Goal: Task Accomplishment & Management: Use online tool/utility

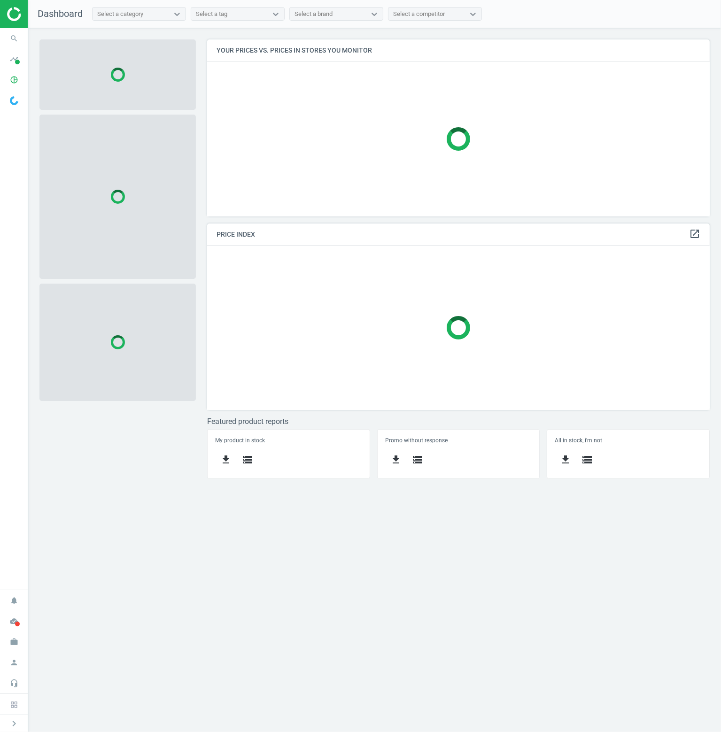
scroll to position [191, 516]
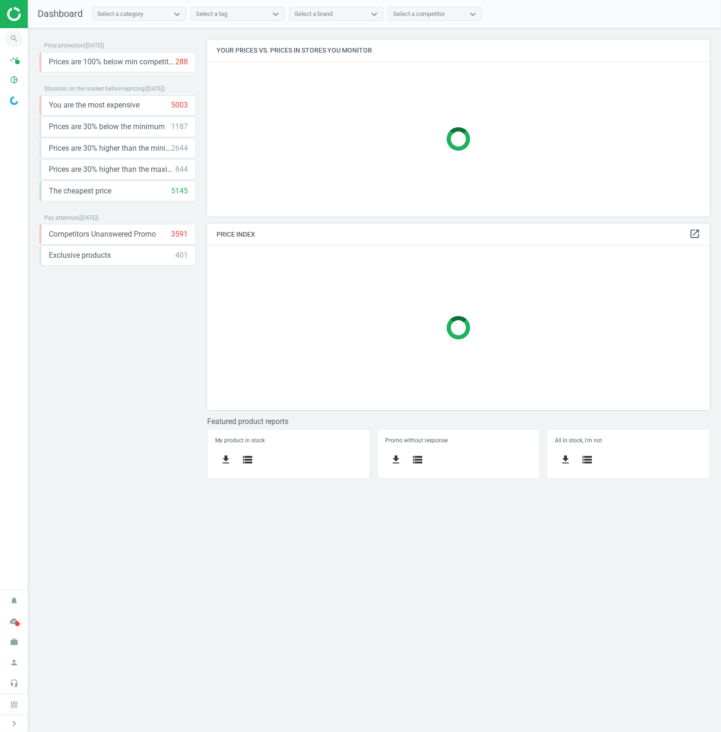
click at [15, 42] on icon "search" at bounding box center [14, 39] width 18 height 18
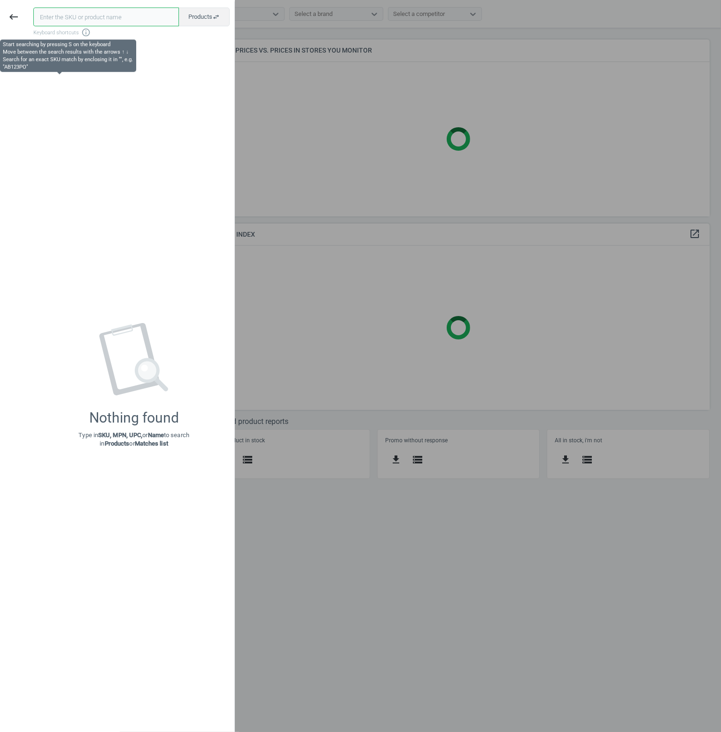
paste input "112315"
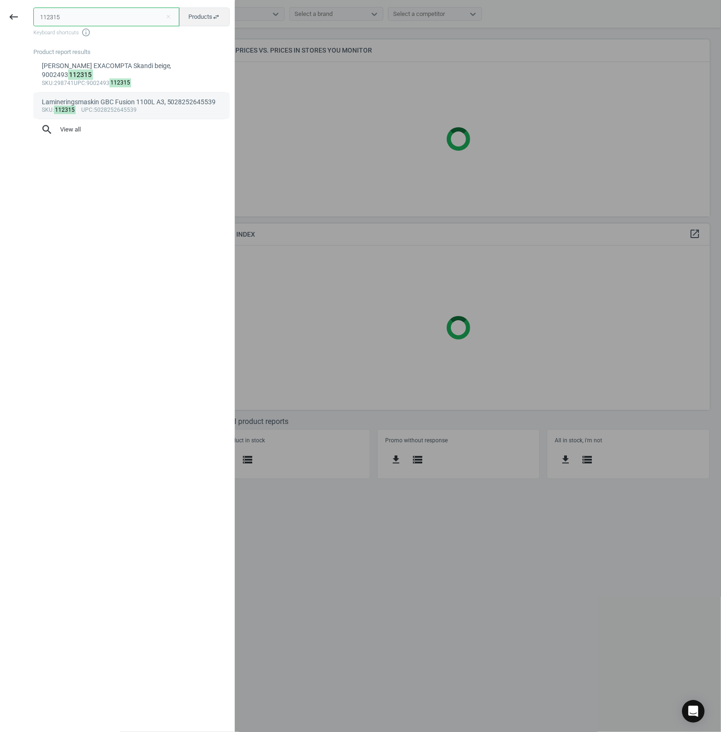
type input "112315"
click at [98, 98] on div "Lamineringsmaskin GBC Fusion 1100L A3, 5028252645539" at bounding box center [132, 102] width 180 height 9
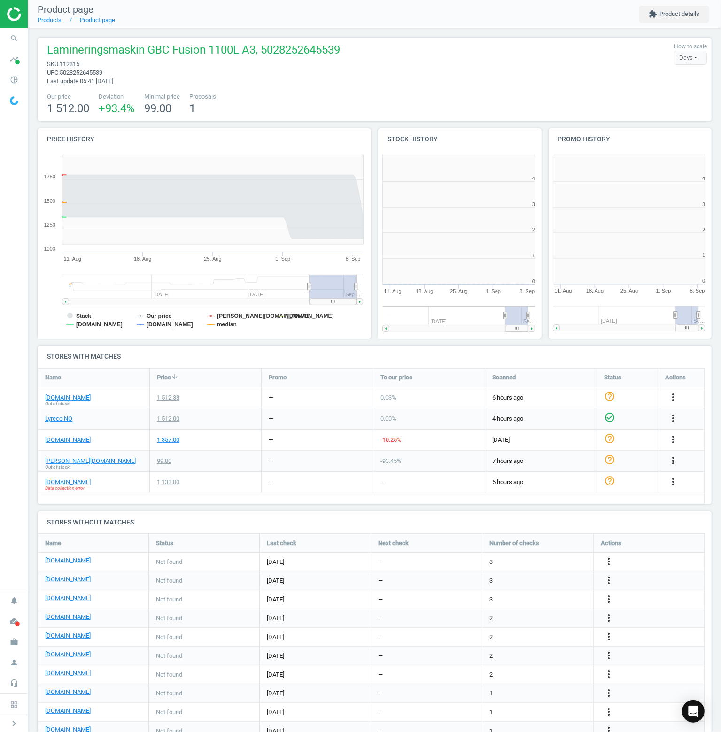
scroll to position [202, 176]
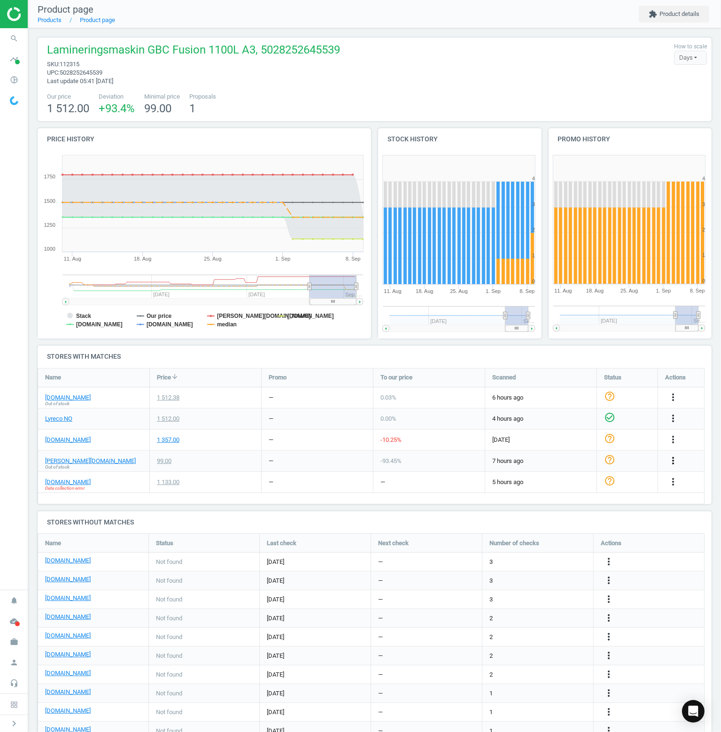
click at [673, 459] on icon "more_vert" at bounding box center [672, 460] width 11 height 11
click at [560, 514] on link "Delete match and blacklist this URL" at bounding box center [599, 511] width 129 height 15
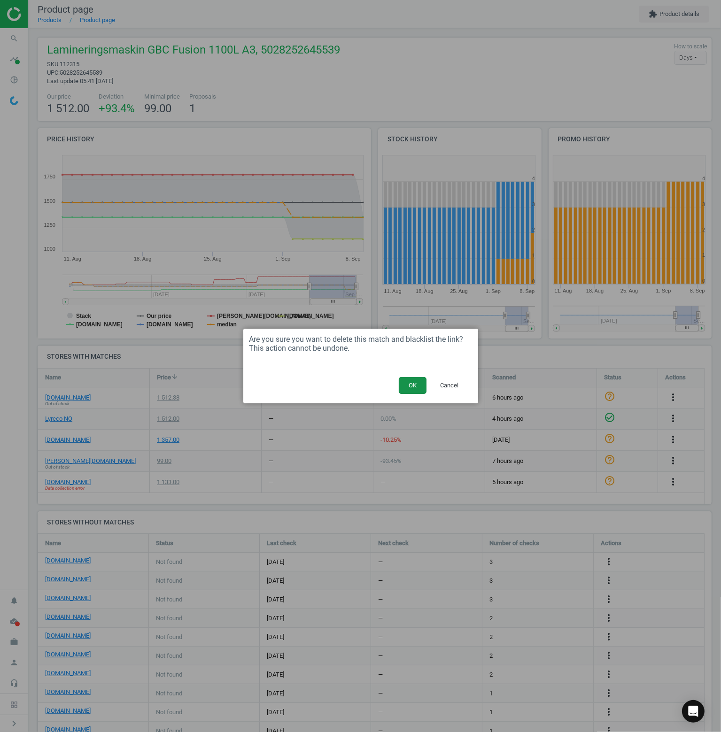
click at [418, 385] on button "OK" at bounding box center [413, 385] width 28 height 17
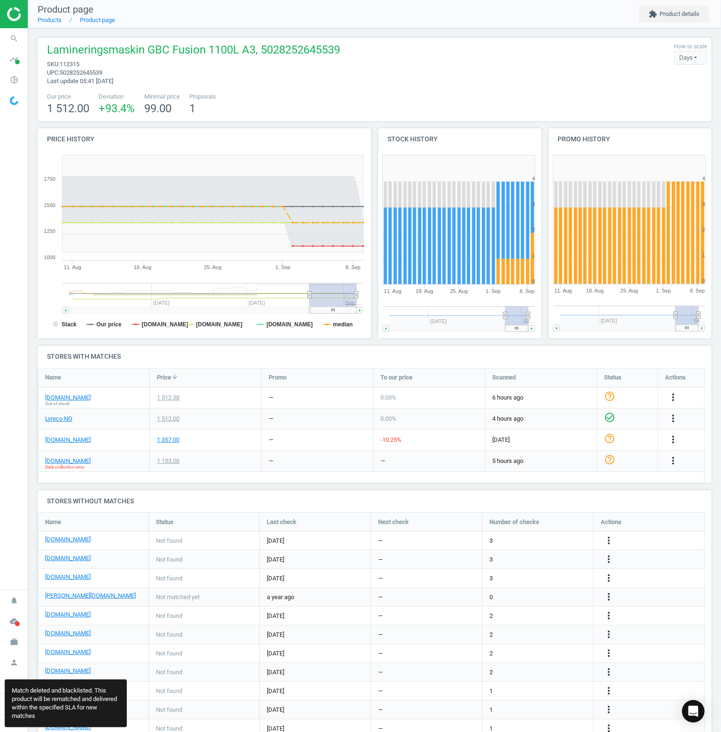
scroll to position [270, 681]
click at [65, 461] on link "tonerweb.no" at bounding box center [68, 461] width 46 height 8
click at [670, 459] on icon "more_vert" at bounding box center [672, 460] width 11 height 11
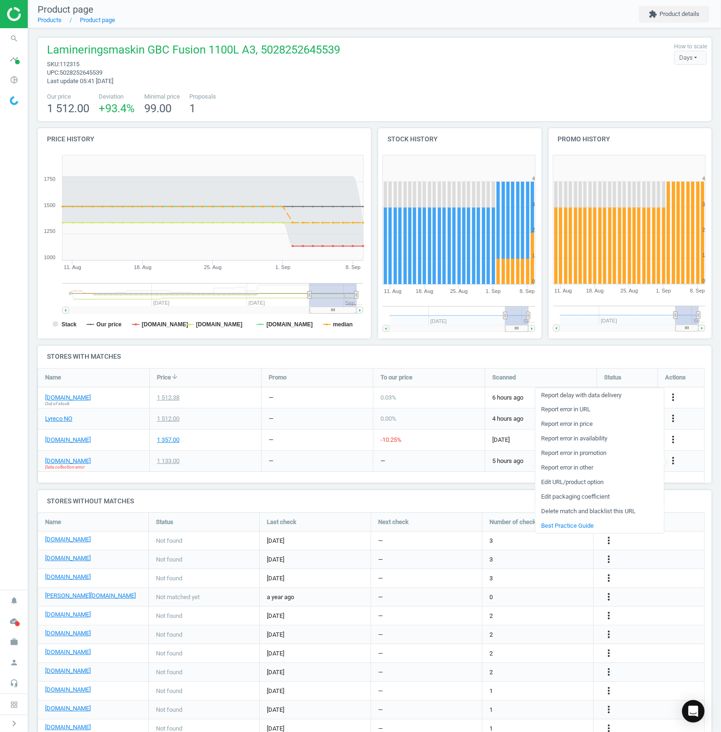
click at [573, 510] on link "Delete match and blacklist this URL" at bounding box center [599, 511] width 129 height 15
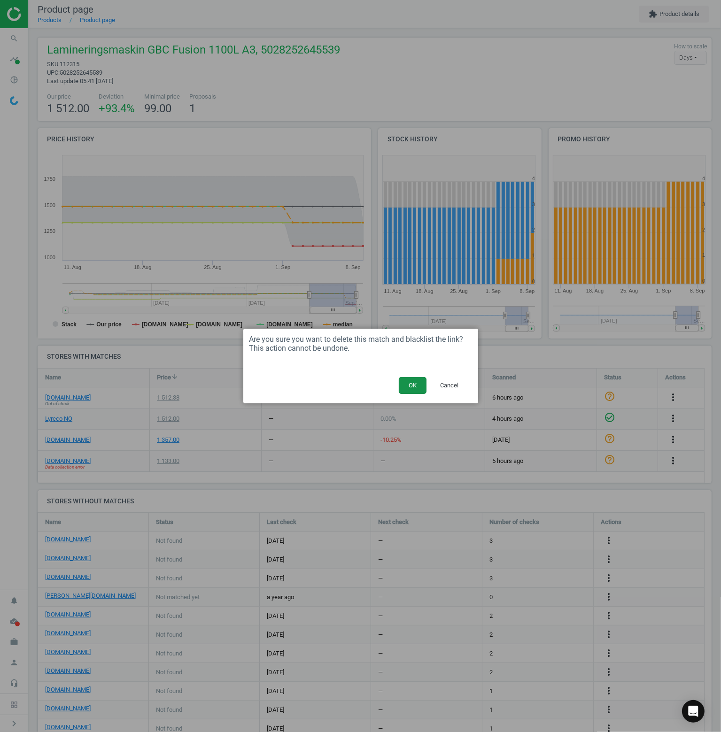
click at [415, 386] on button "OK" at bounding box center [413, 385] width 28 height 17
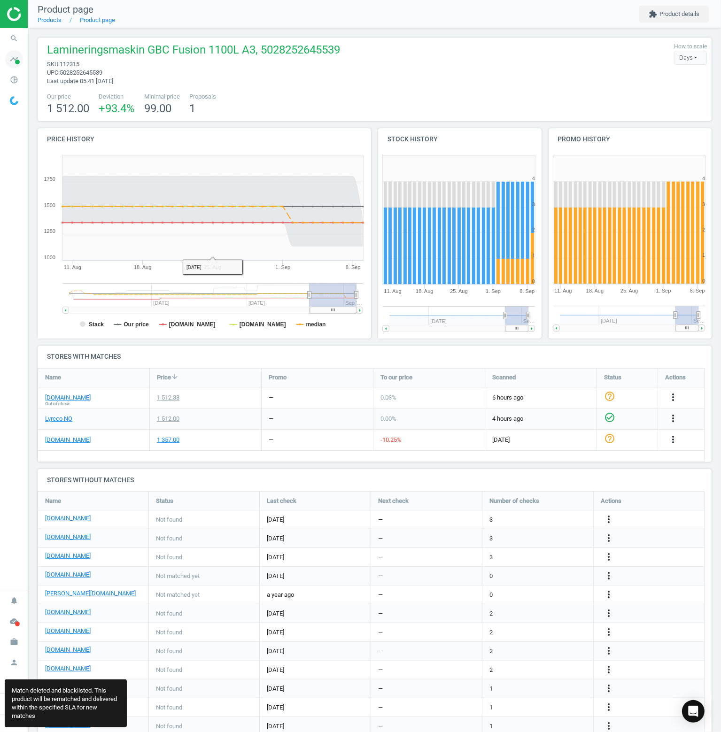
scroll to position [4, 4]
click at [13, 38] on icon "search" at bounding box center [14, 39] width 18 height 18
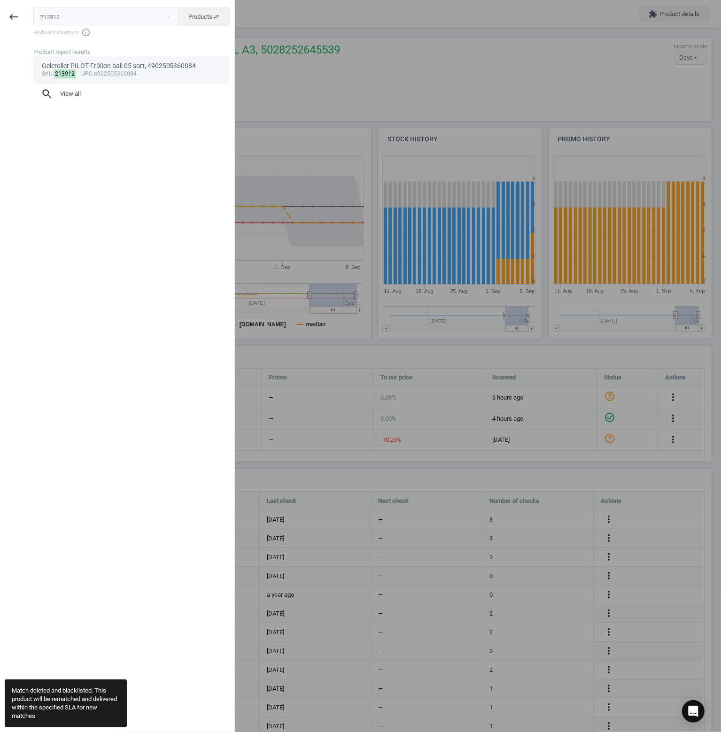
type input "213912"
click at [102, 80] on link "Geleroller PILOT FriXion ball 05 sort, 4902505360084 sku : 213912 upc :49025053…" at bounding box center [131, 69] width 196 height 26
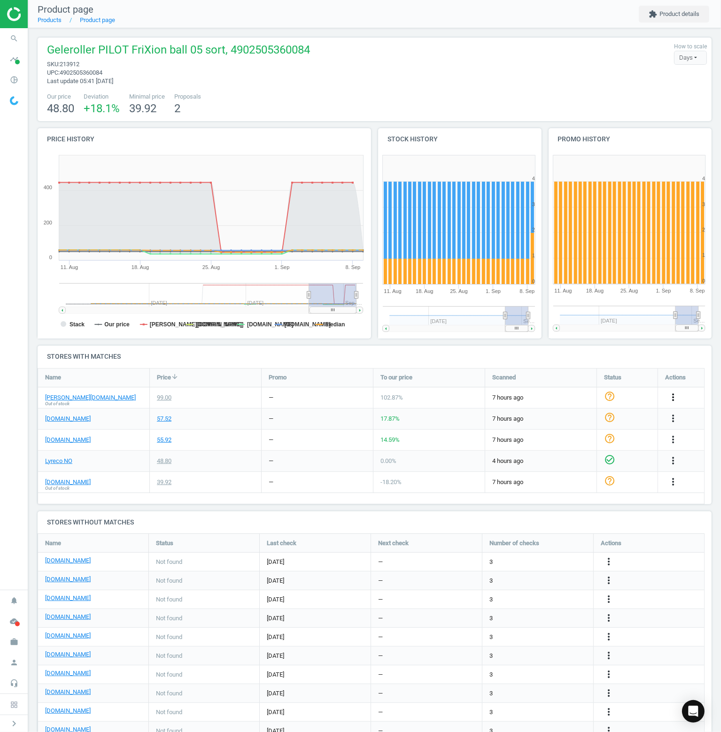
click at [672, 396] on icon "more_vert" at bounding box center [672, 397] width 11 height 11
click at [581, 451] on link "Delete match and blacklist this URL" at bounding box center [599, 448] width 129 height 15
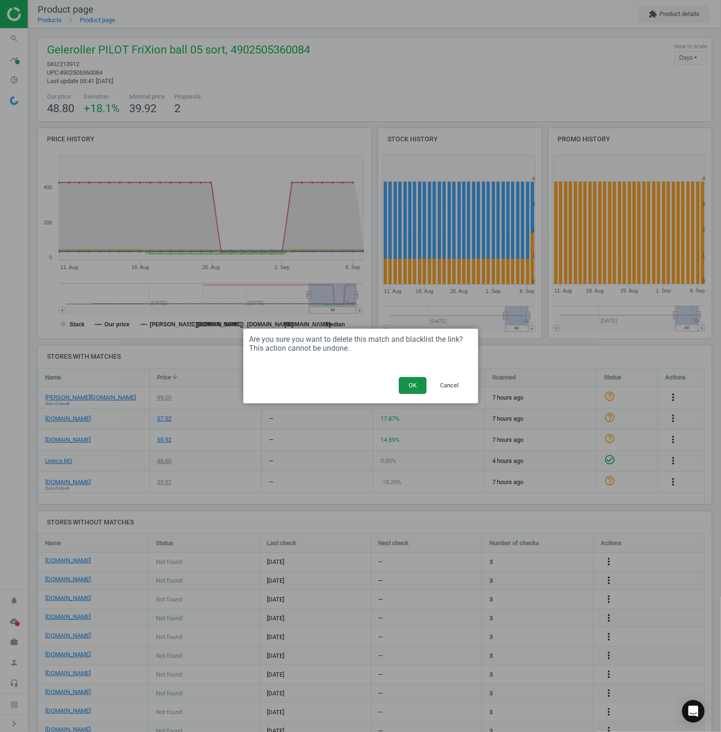
click at [405, 388] on button "OK" at bounding box center [413, 385] width 28 height 17
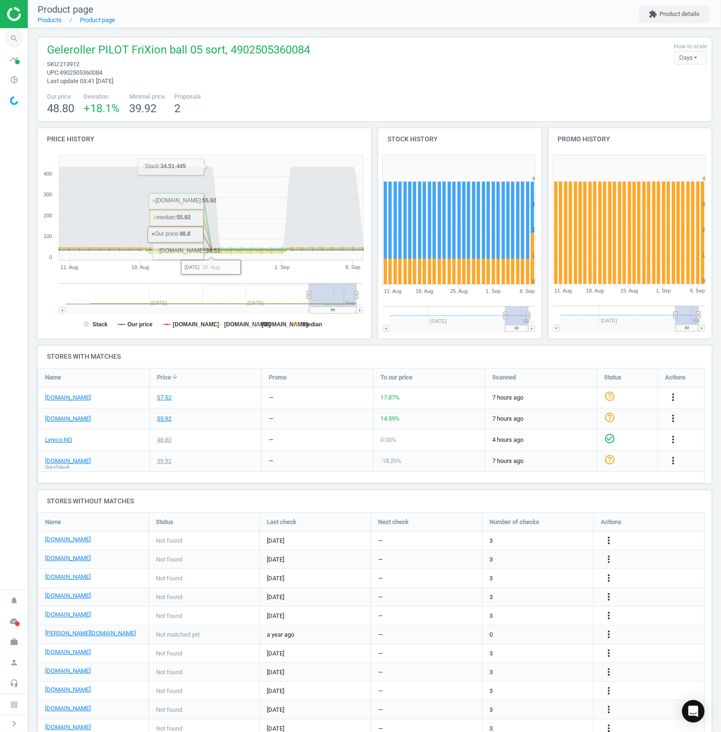
click at [16, 41] on icon "search" at bounding box center [14, 39] width 18 height 18
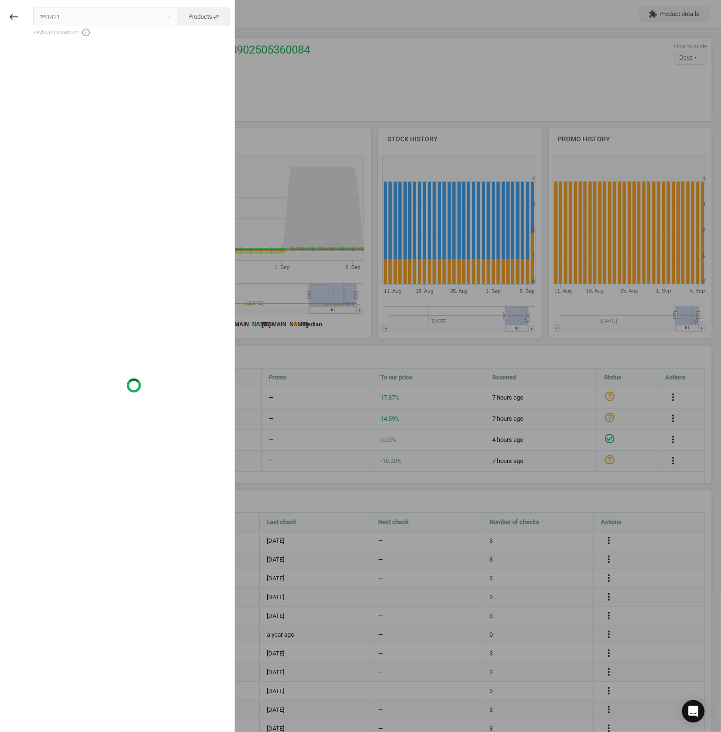
type input "261411"
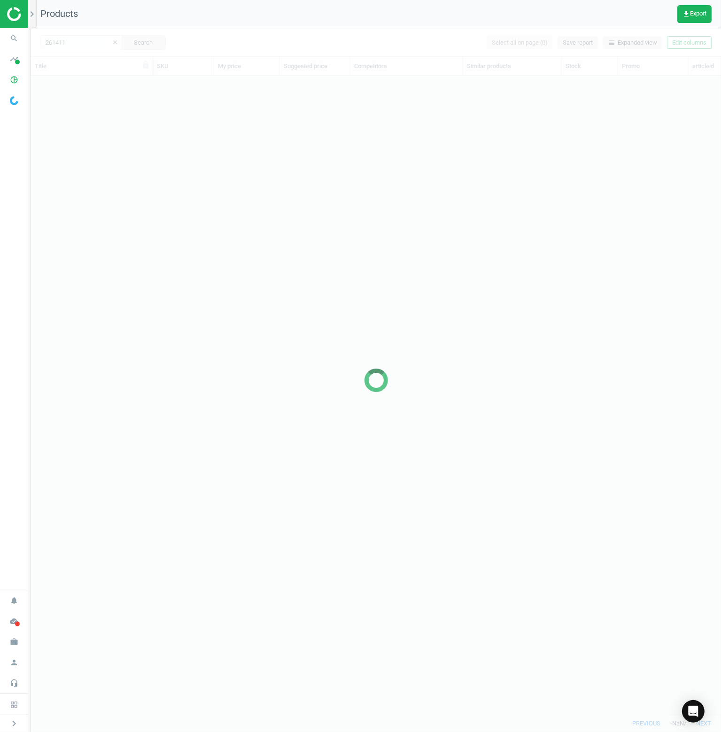
scroll to position [625, 682]
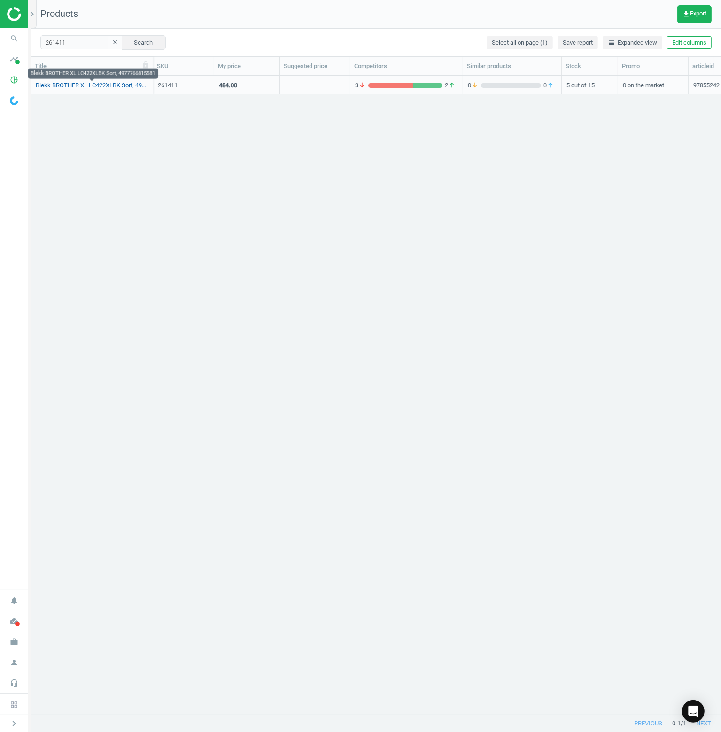
click at [124, 87] on link "Blekk BROTHER XL LC422XLBK Sort, 4977766815581" at bounding box center [92, 85] width 112 height 8
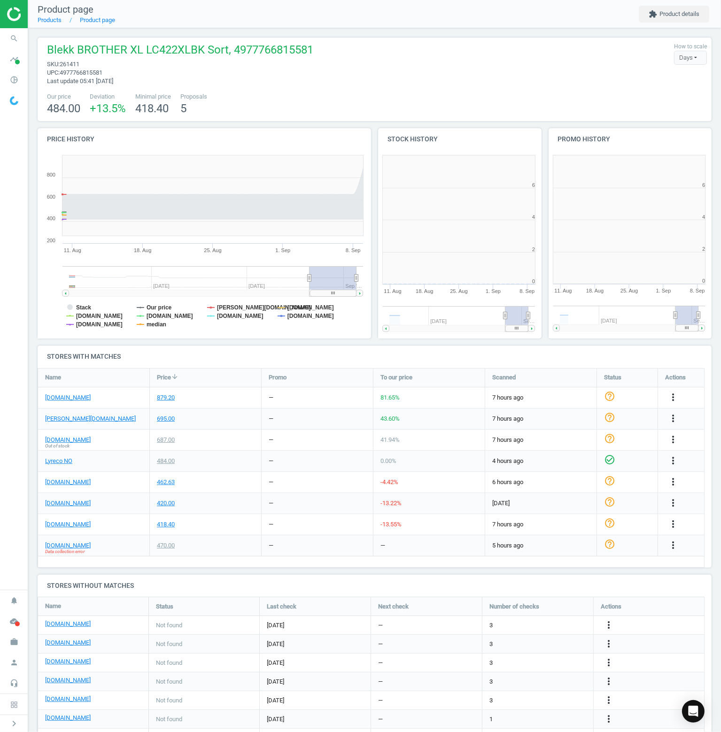
scroll to position [4, 5]
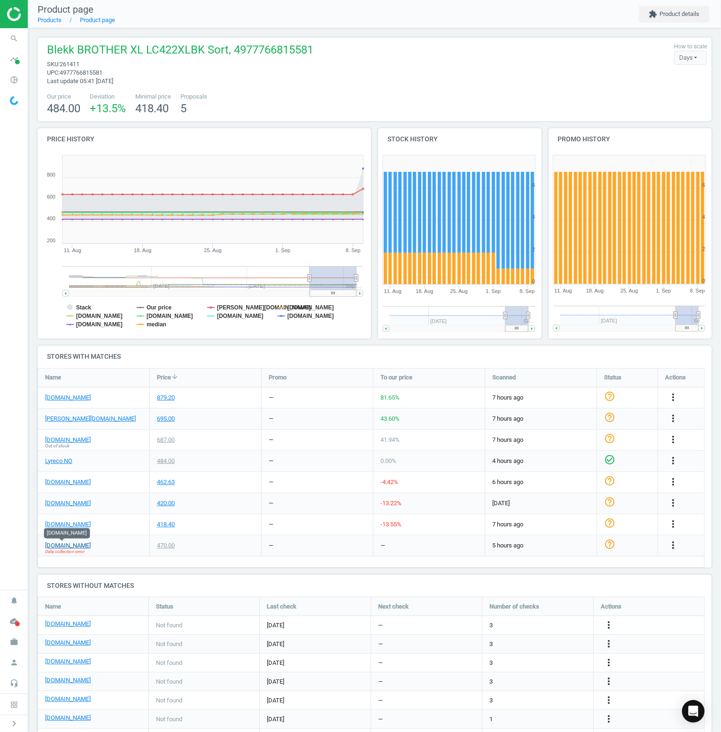
click at [68, 544] on link "tonerweb.no" at bounding box center [68, 545] width 46 height 8
click at [101, 436] on div "elkjop.no Out of stock" at bounding box center [93, 440] width 111 height 21
click at [8, 627] on icon "cloud_done" at bounding box center [14, 621] width 18 height 18
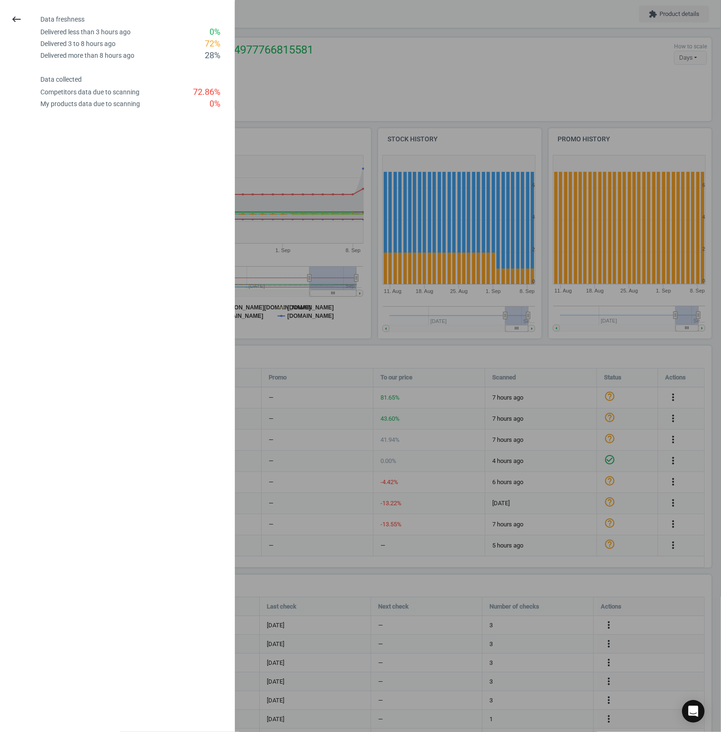
click at [205, 92] on div "72.86 %" at bounding box center [206, 92] width 27 height 12
click at [280, 69] on div at bounding box center [360, 366] width 721 height 732
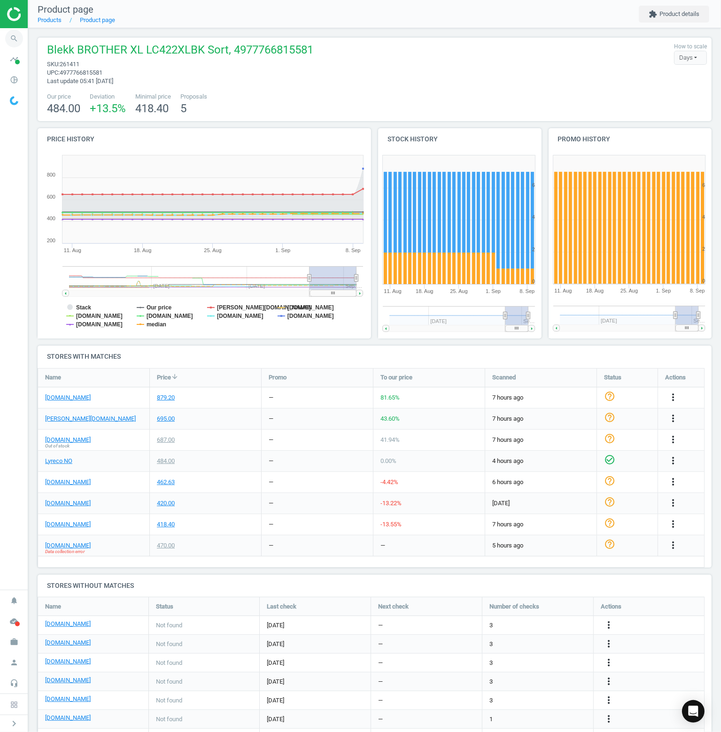
click at [17, 39] on icon "search" at bounding box center [14, 39] width 18 height 18
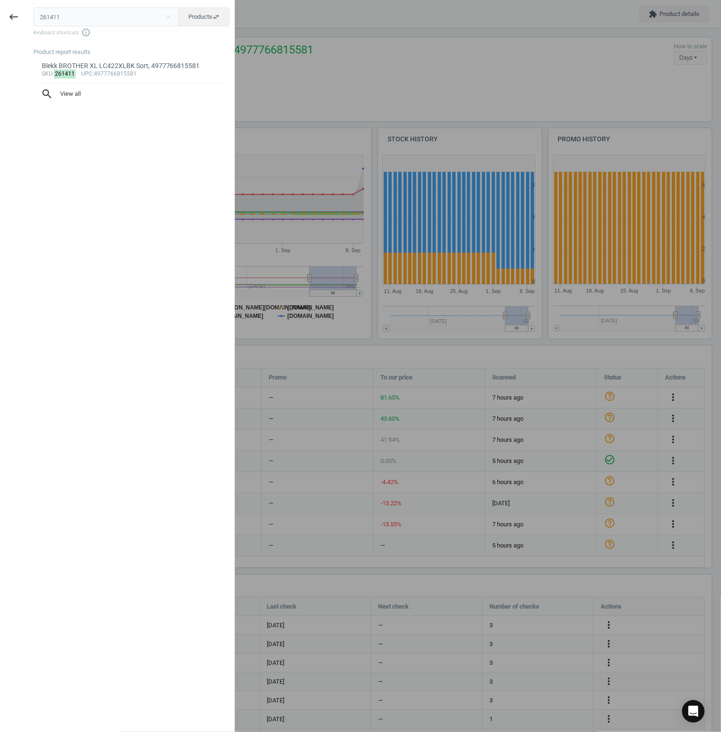
drag, startPoint x: 70, startPoint y: 12, endPoint x: 64, endPoint y: 11, distance: 6.6
click at [64, 11] on input "261411" at bounding box center [106, 17] width 146 height 19
drag, startPoint x: 38, startPoint y: 16, endPoint x: 8, endPoint y: 20, distance: 29.3
click at [8, 20] on div "keyboard_backspace 261411 close Products swap_horiz Keyboard shortcuts info_out…" at bounding box center [117, 367] width 235 height 732
type input "272961"
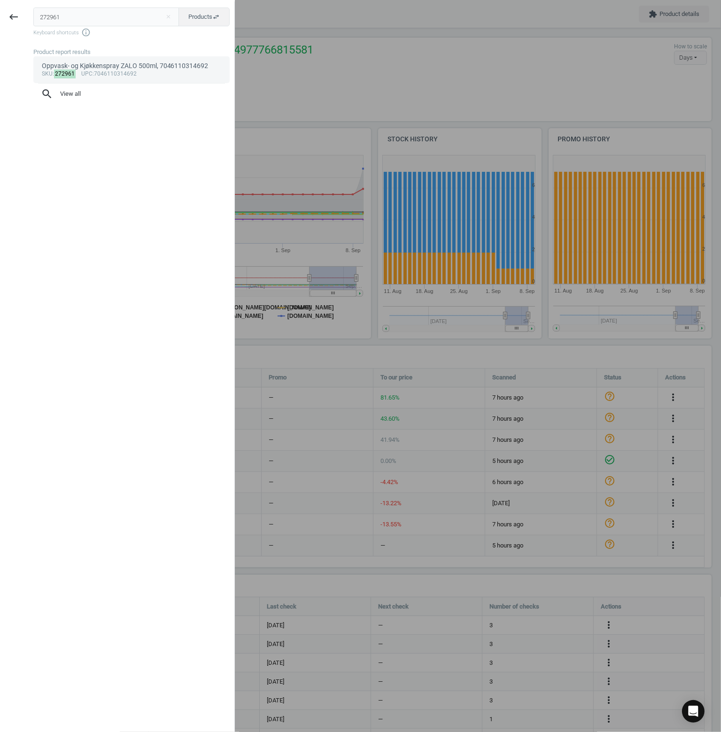
click at [121, 74] on div "sku : 272961 upc :7046110314692" at bounding box center [132, 74] width 180 height 8
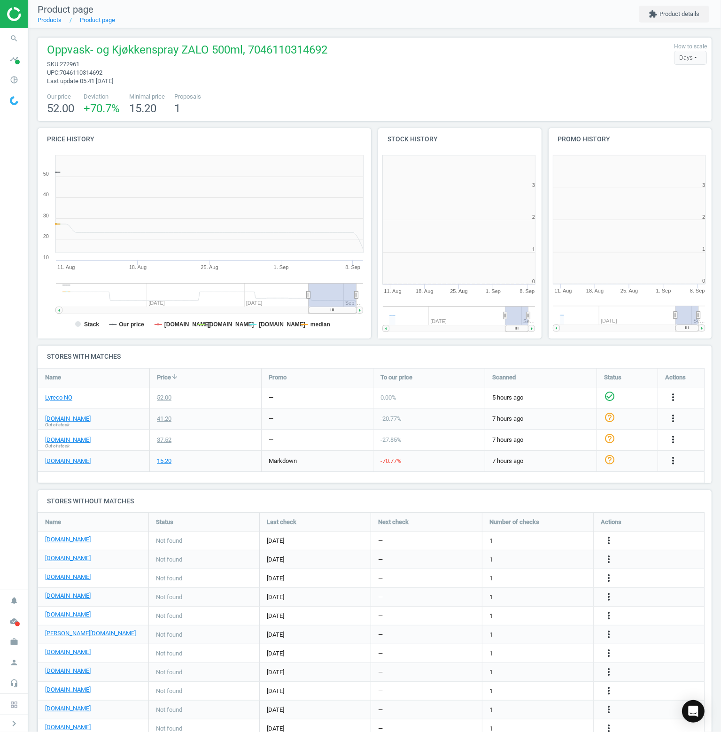
scroll to position [202, 176]
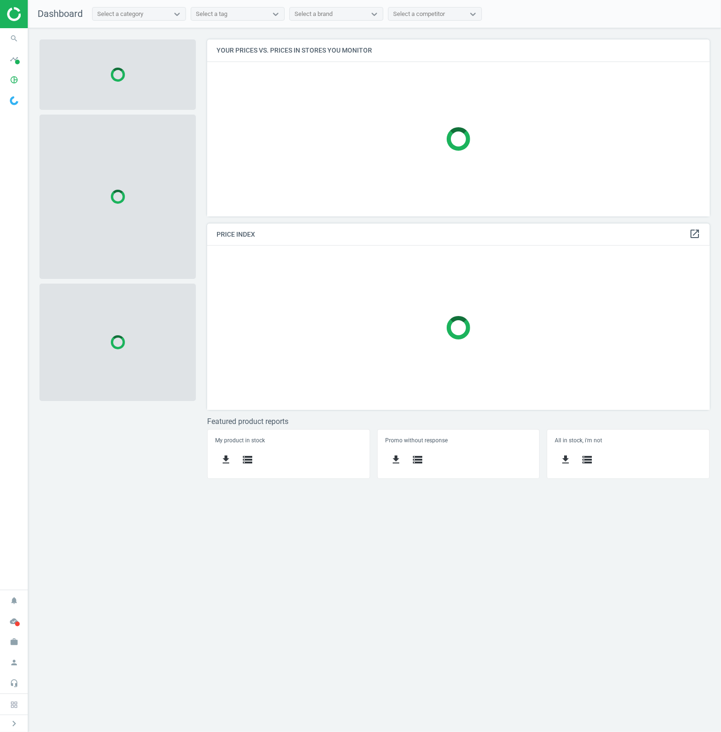
scroll to position [191, 516]
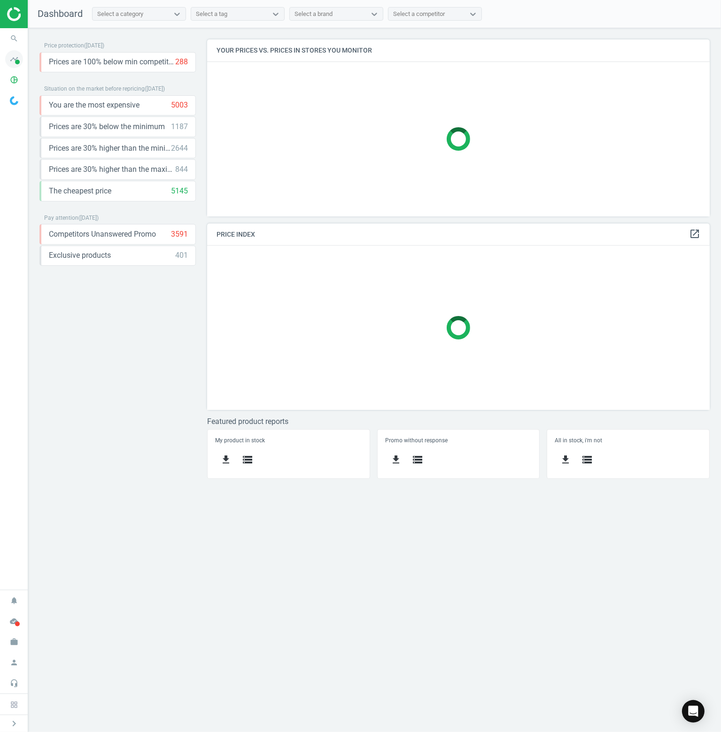
click at [12, 62] on icon "timeline" at bounding box center [14, 59] width 18 height 18
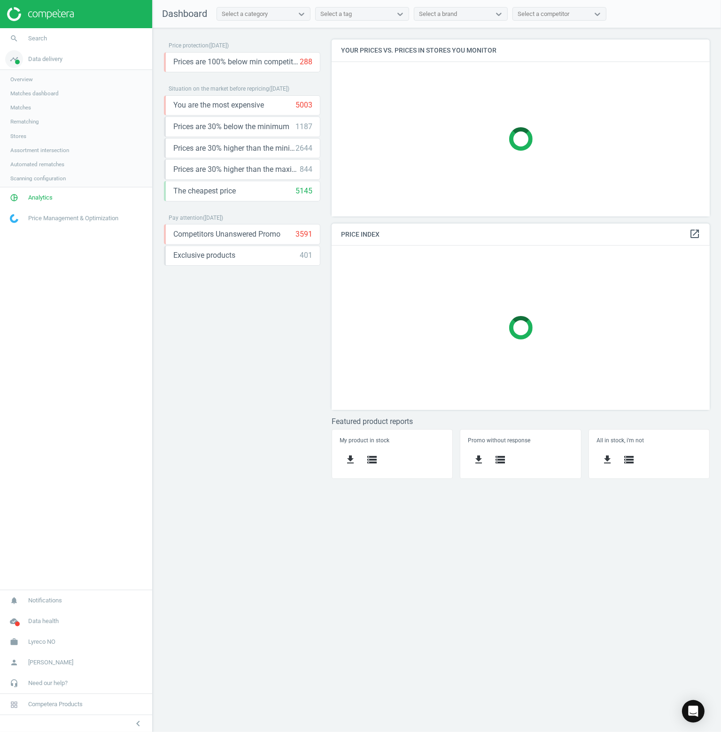
scroll to position [4, 5]
click at [16, 138] on span "Stores" at bounding box center [18, 136] width 16 height 8
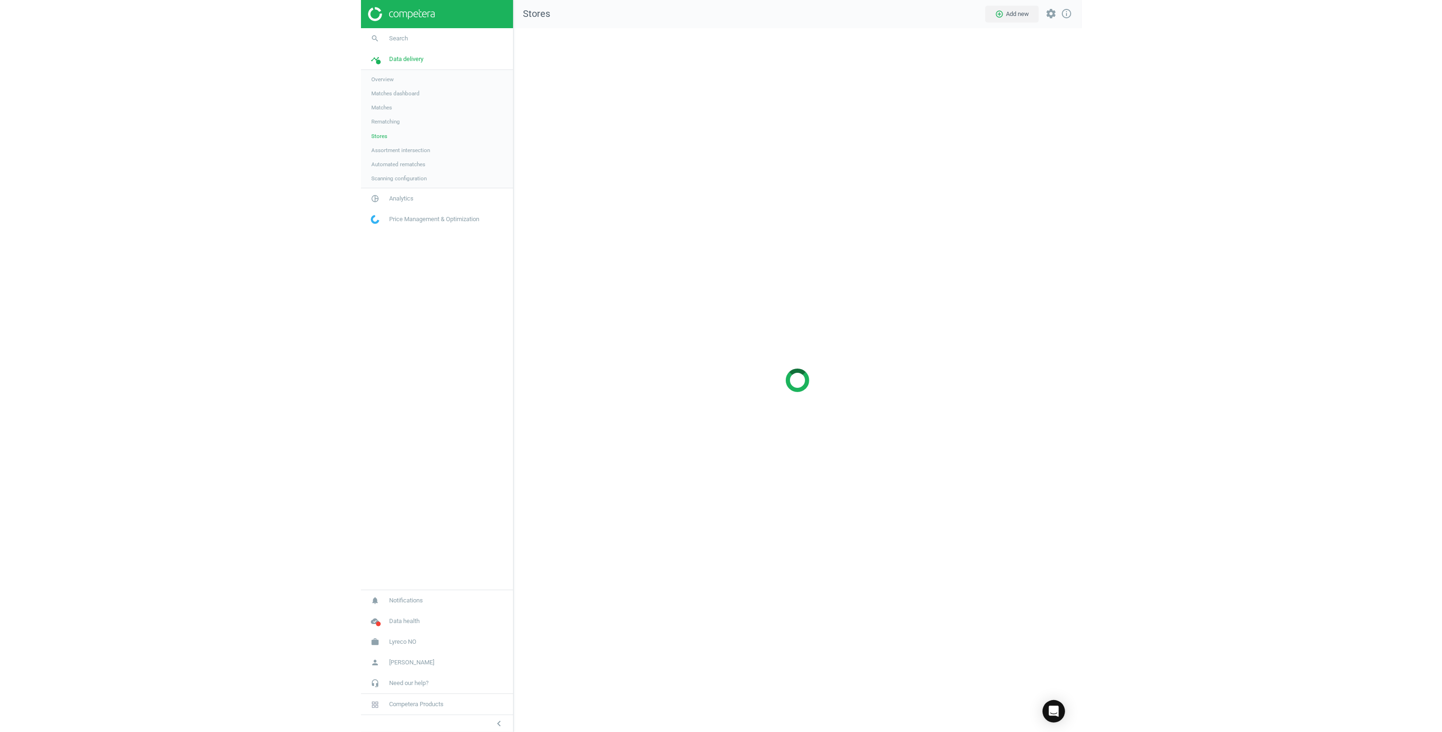
scroll to position [718, 582]
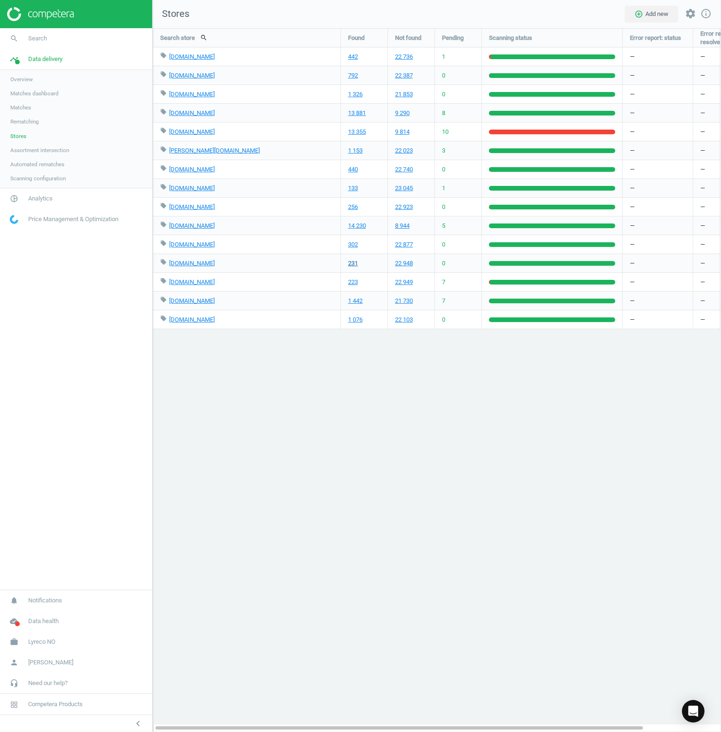
click at [351, 262] on link "231" at bounding box center [353, 263] width 10 height 8
click at [181, 264] on link "[DOMAIN_NAME]" at bounding box center [192, 263] width 46 height 7
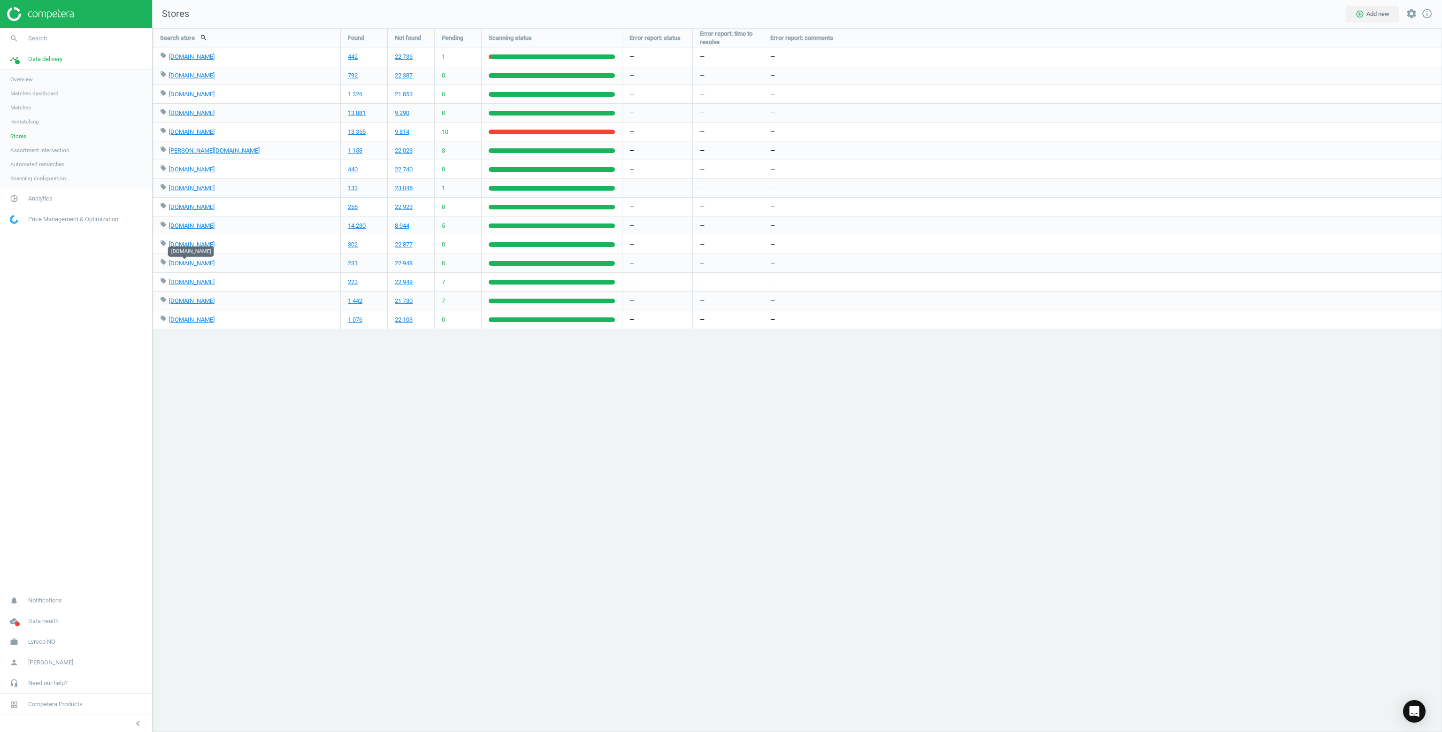
scroll to position [718, 1304]
click at [369, 430] on div "Search store search Found Not found Pending Scanning status Error report: statu…" at bounding box center [798, 380] width 1290 height 704
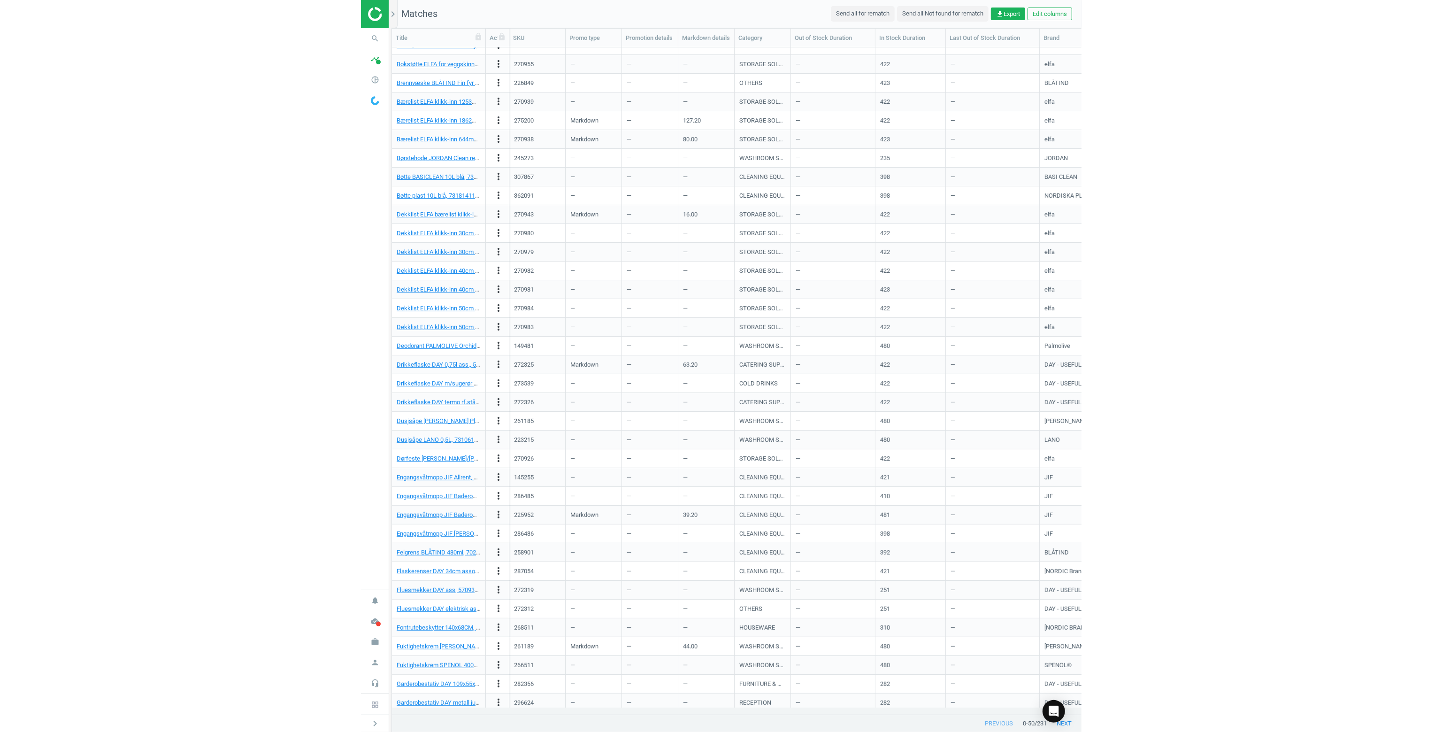
scroll to position [219, 0]
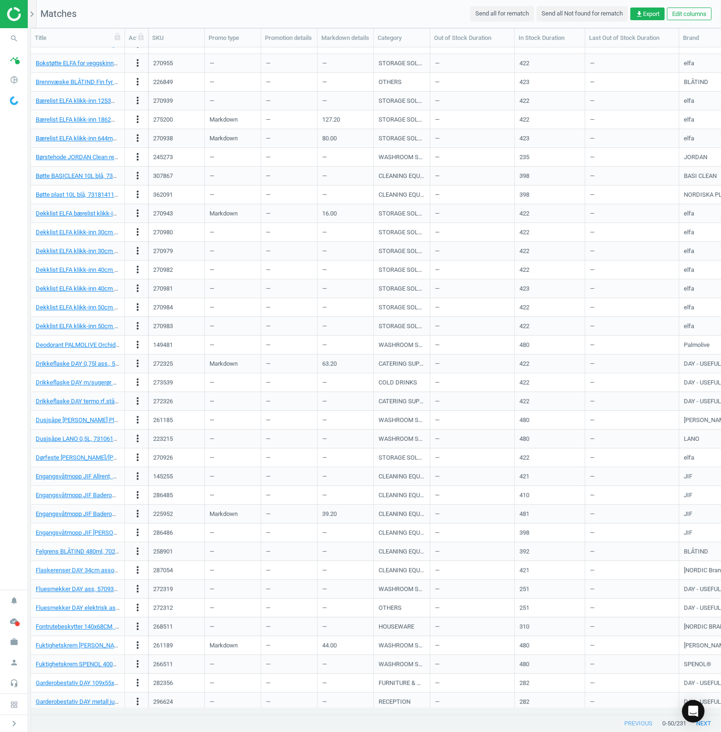
click at [274, 280] on div "—" at bounding box center [289, 288] width 46 height 16
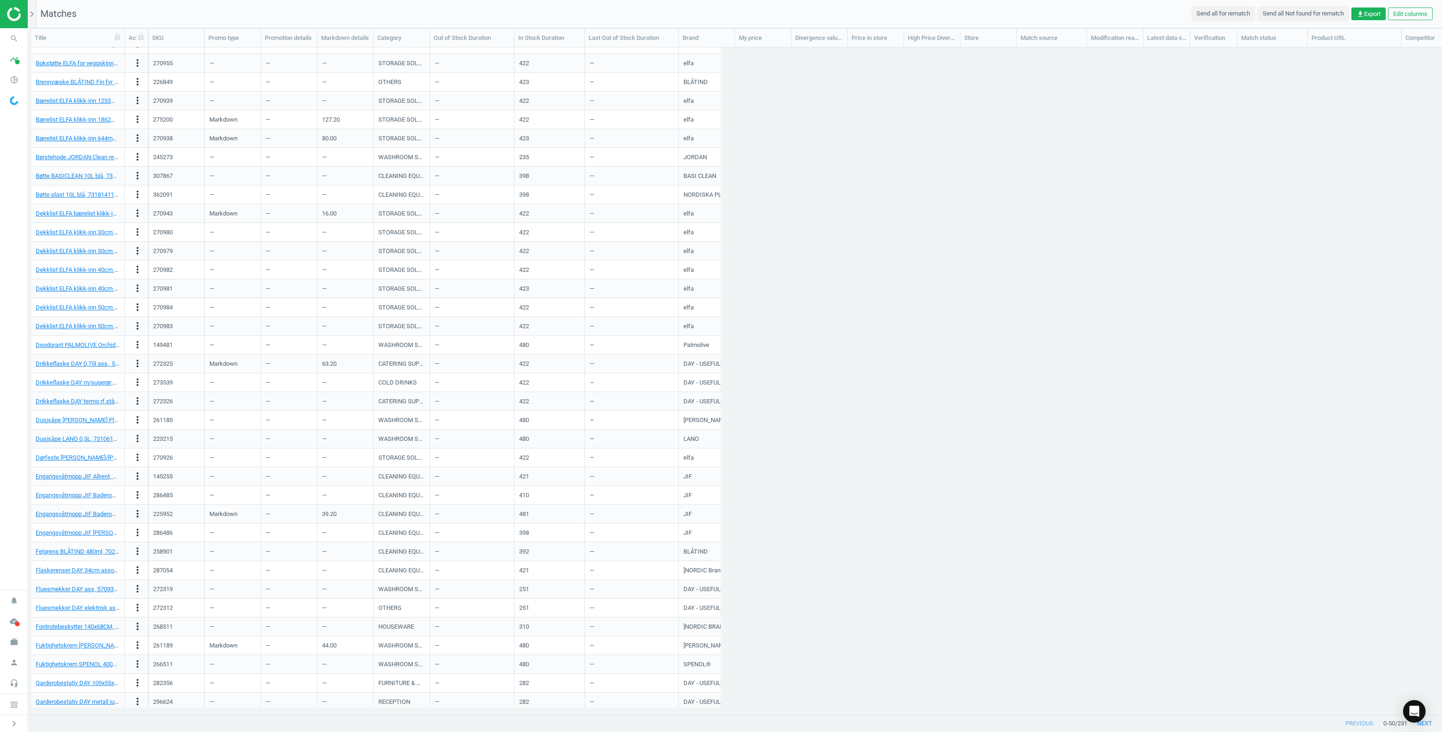
scroll to position [653, 1404]
